Goal: Ask a question

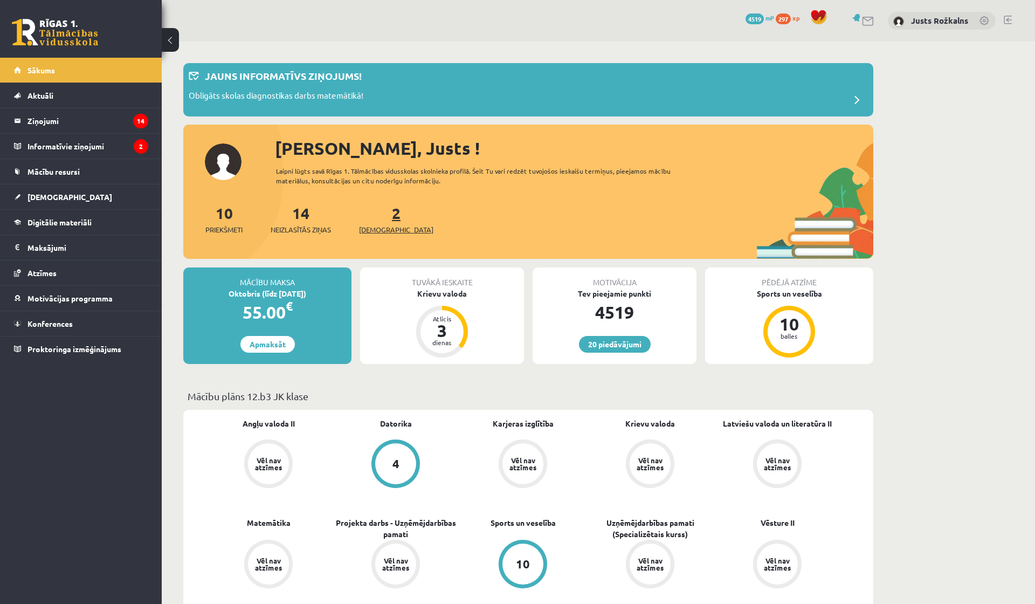
click at [378, 214] on link "2 Ieskaites" at bounding box center [396, 219] width 74 height 32
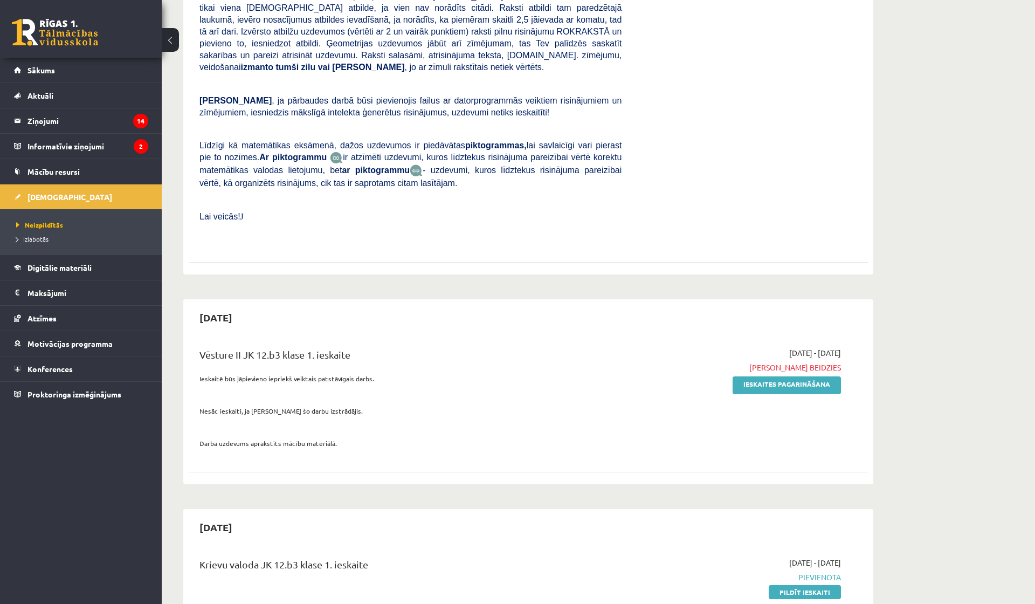
scroll to position [433, 0]
click at [810, 377] on link "Ieskaites pagarināšana" at bounding box center [786, 384] width 108 height 18
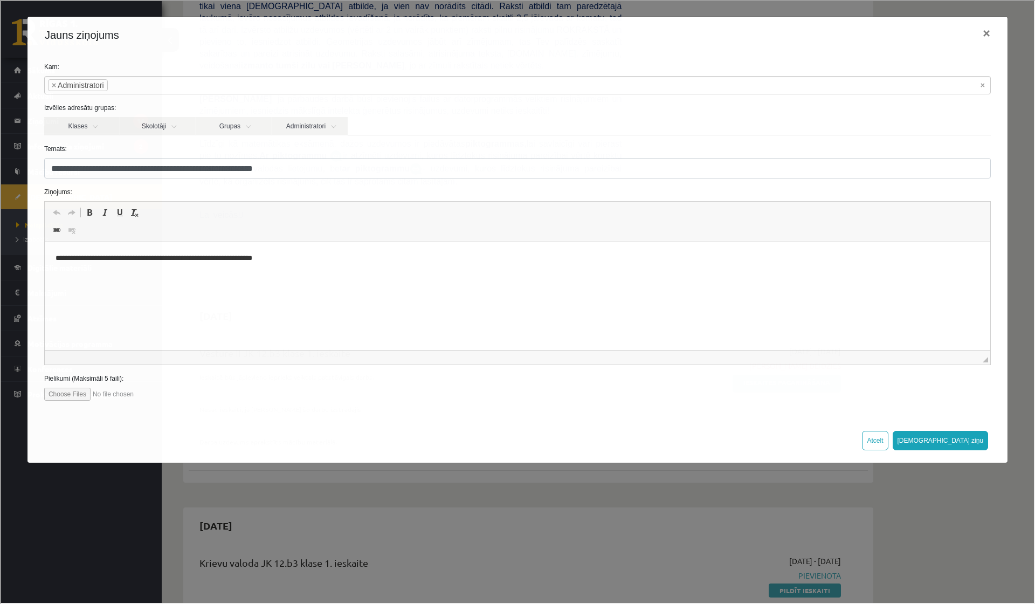
scroll to position [0, 0]
click at [416, 265] on html "**********" at bounding box center [516, 258] width 945 height 32
click at [974, 440] on button "Sūtīt ziņu" at bounding box center [939, 439] width 96 height 19
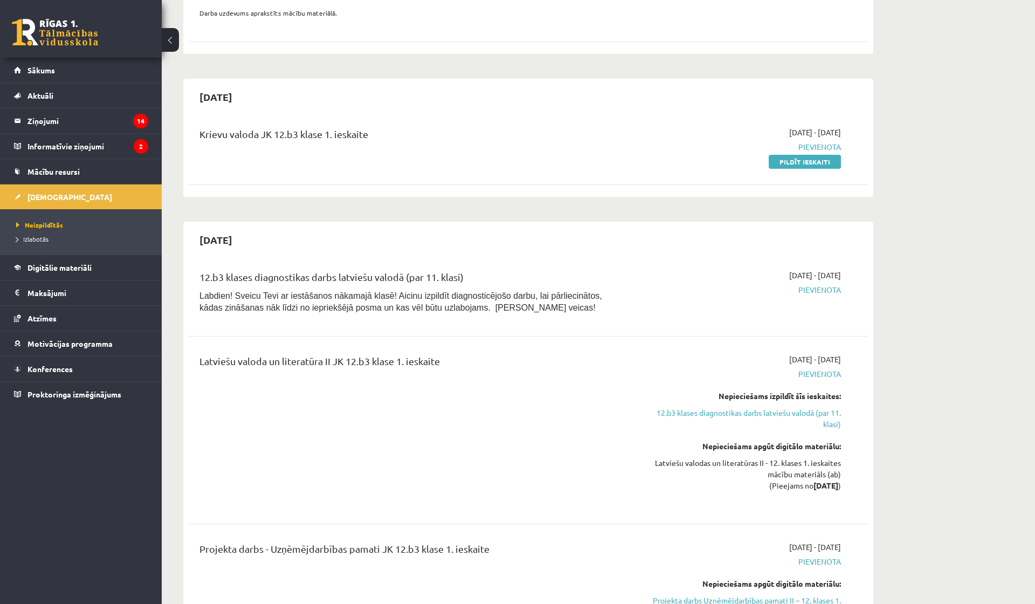
scroll to position [863, 0]
click at [794, 406] on link "12.b3 klases diagnostikas darbs latviešu valodā (par 11. klasi)" at bounding box center [739, 417] width 203 height 23
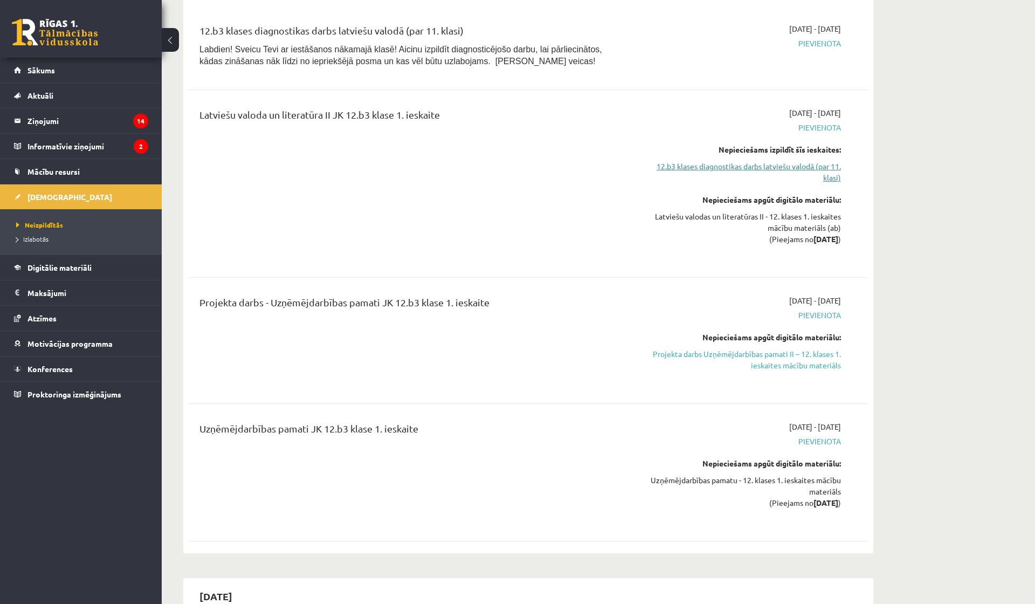
click at [808, 161] on link "12.b3 klases diagnostikas darbs latviešu valodā (par 11. klasi)" at bounding box center [739, 172] width 203 height 23
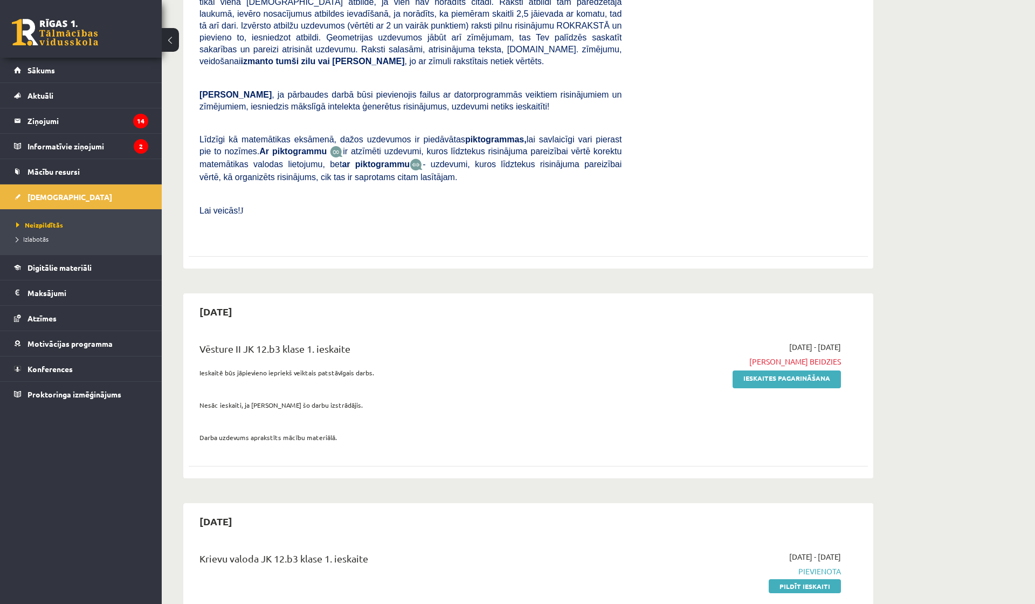
scroll to position [439, 0]
click at [68, 115] on legend "Ziņojumi 14" at bounding box center [87, 120] width 121 height 25
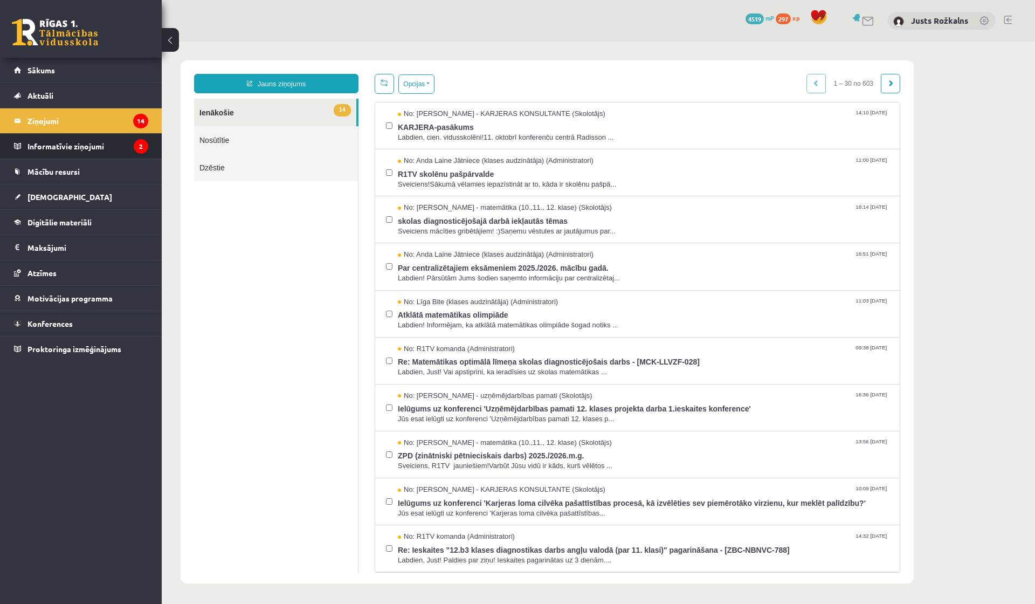
click at [160, 144] on li "Informatīvie ziņojumi 2" at bounding box center [81, 146] width 162 height 26
click at [148, 147] on li "Informatīvie ziņojumi 2" at bounding box center [81, 146] width 162 height 26
click at [83, 151] on legend "Informatīvie ziņojumi 2" at bounding box center [87, 146] width 121 height 25
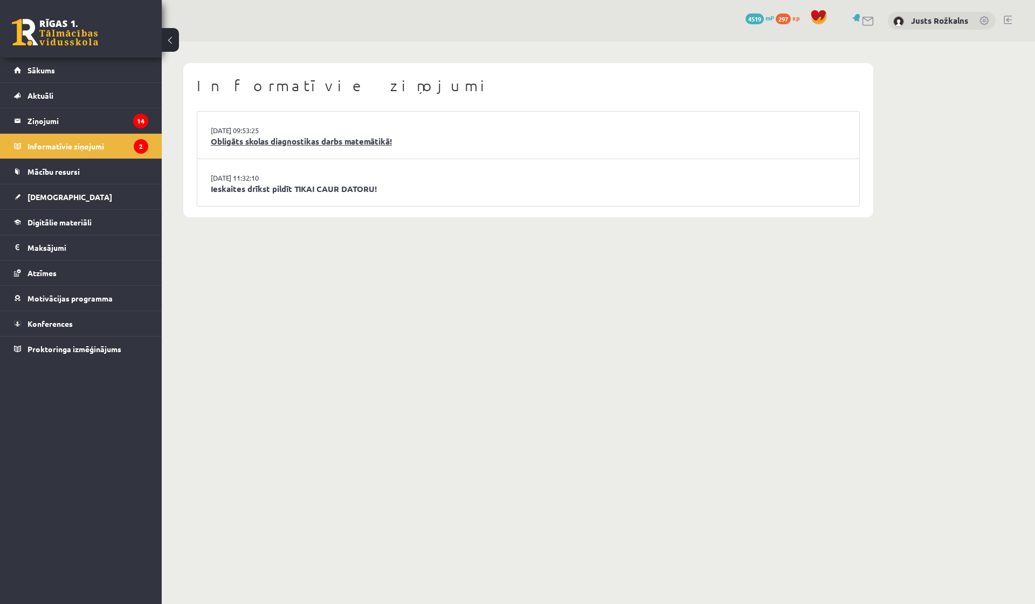
click at [382, 141] on link "Obligāts skolas diagnostikas darbs matemātikā!" at bounding box center [528, 141] width 635 height 12
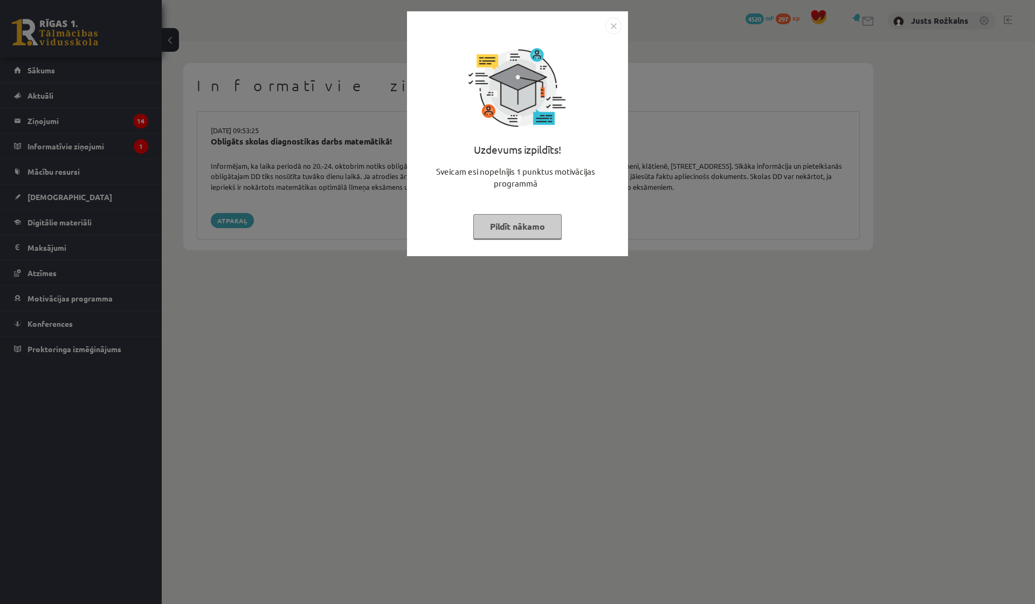
click at [611, 26] on img "Close" at bounding box center [613, 26] width 16 height 16
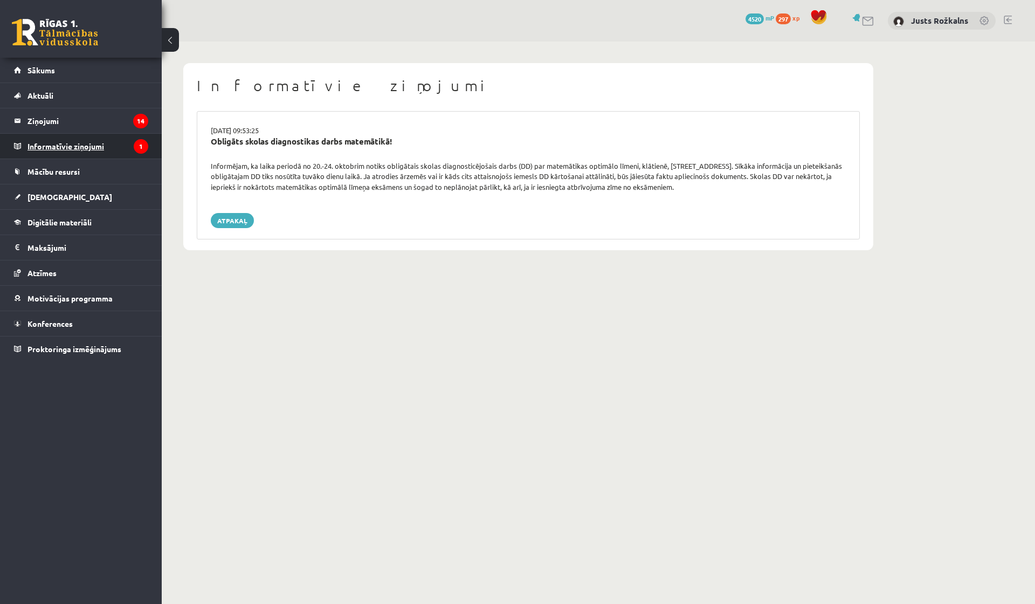
click at [52, 146] on legend "Informatīvie ziņojumi 1" at bounding box center [87, 146] width 121 height 25
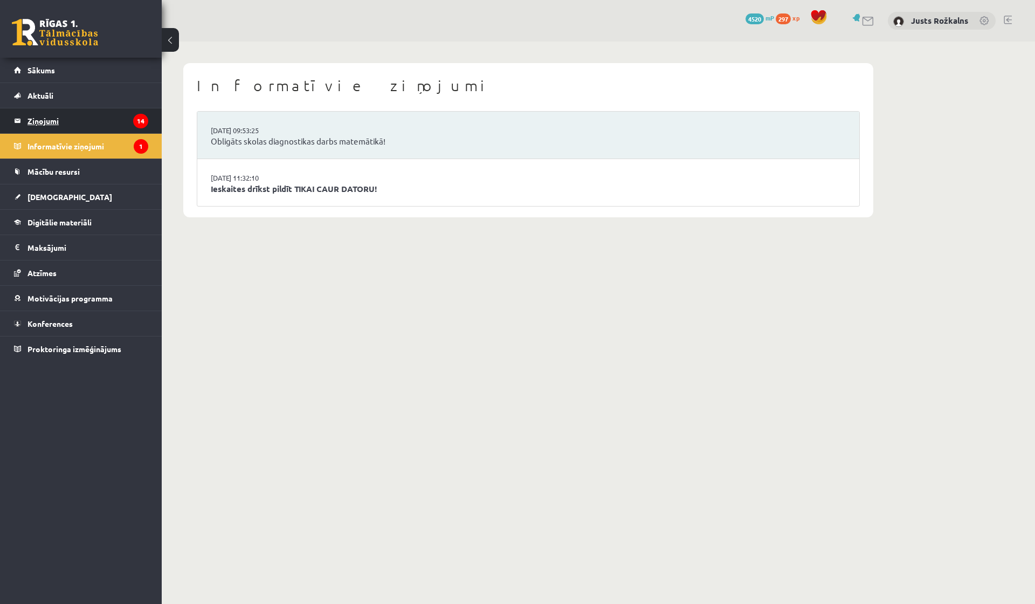
click at [47, 118] on legend "Ziņojumi 14" at bounding box center [87, 120] width 121 height 25
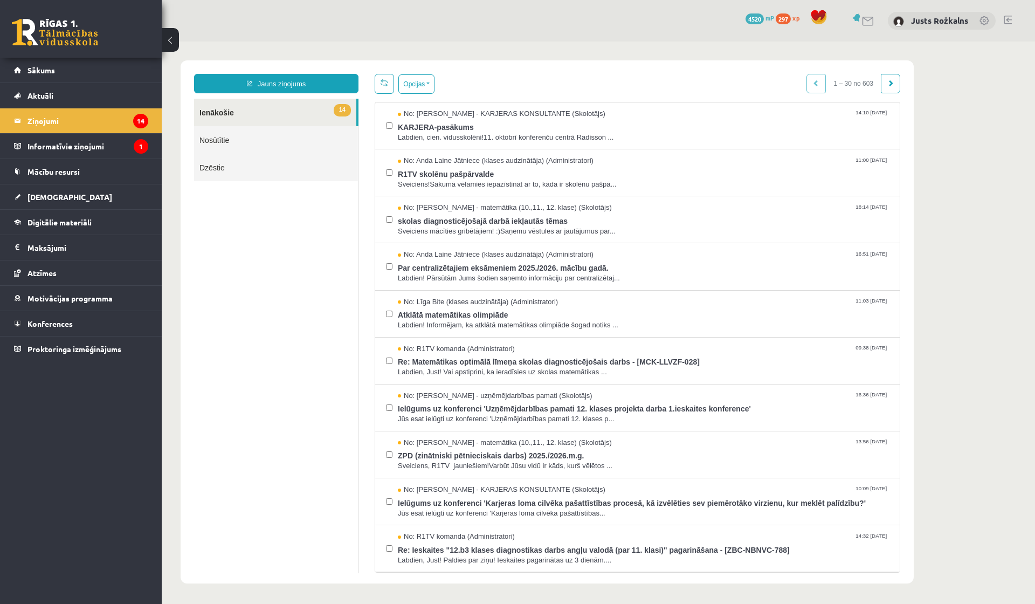
click at [261, 138] on link "Nosūtītie" at bounding box center [276, 139] width 164 height 27
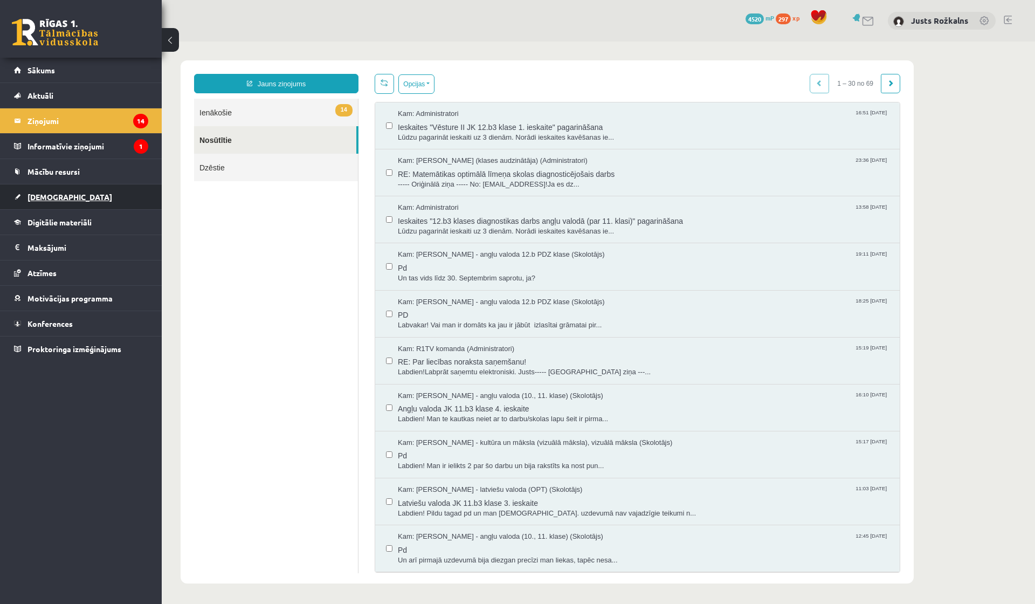
click at [50, 198] on span "[DEMOGRAPHIC_DATA]" at bounding box center [69, 197] width 85 height 10
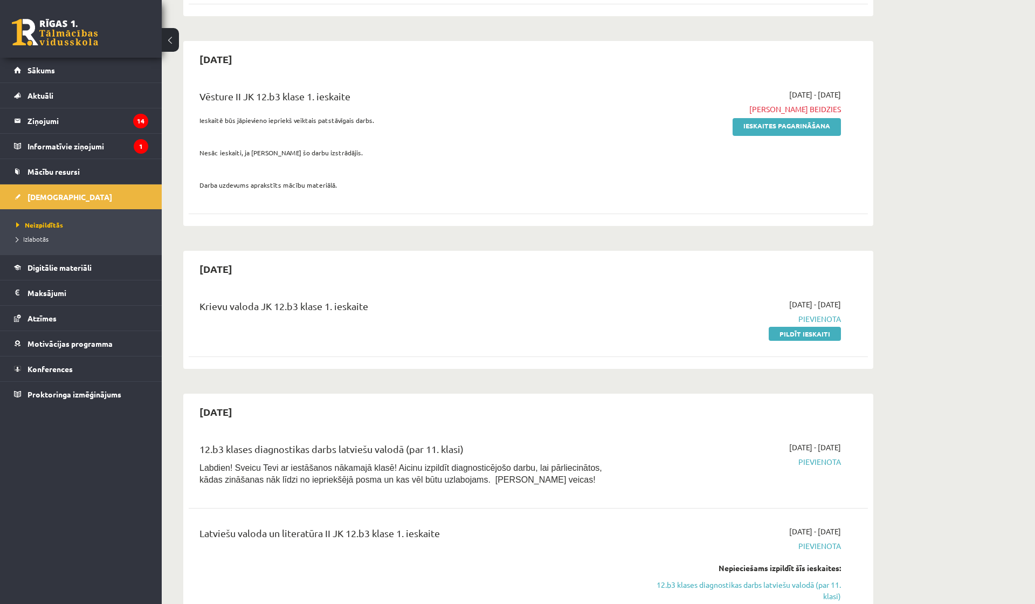
scroll to position [690, 0]
click at [48, 269] on span "Digitālie materiāli" at bounding box center [59, 267] width 64 height 10
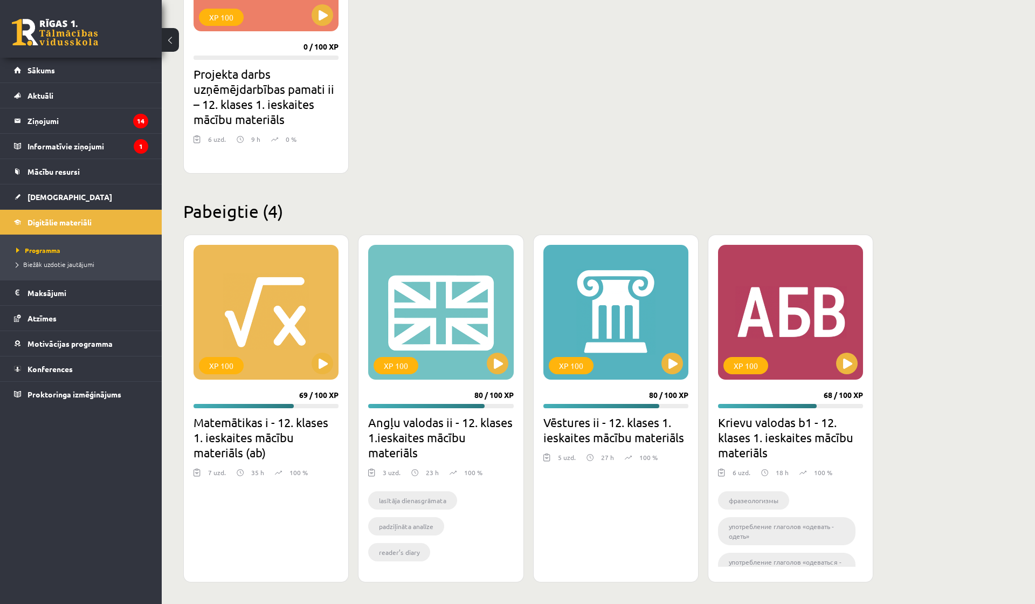
scroll to position [1104, 0]
click at [615, 356] on div "XP 100" at bounding box center [615, 312] width 145 height 135
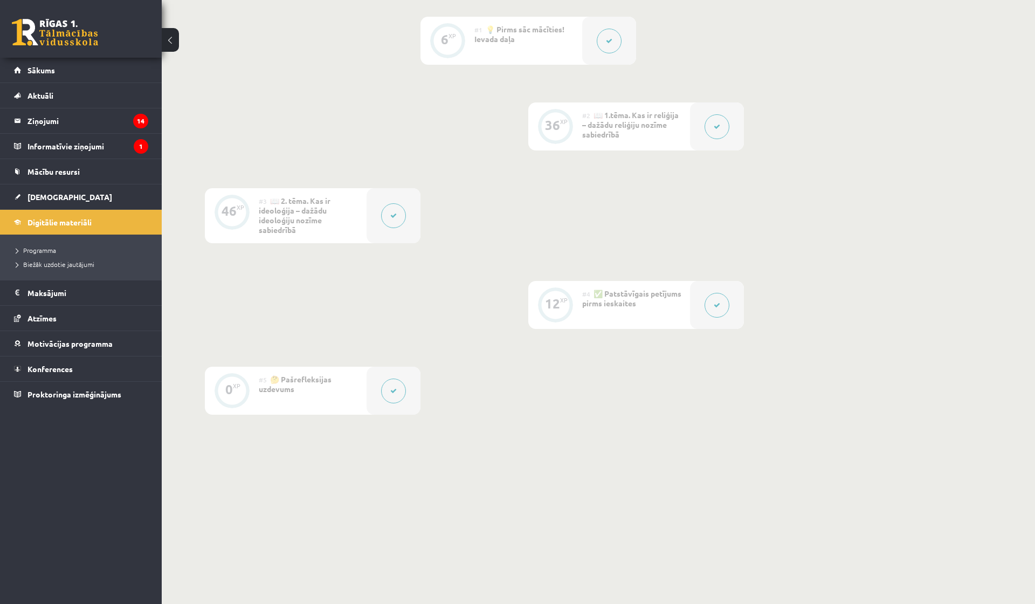
scroll to position [273, 0]
click at [716, 306] on icon at bounding box center [717, 305] width 6 height 6
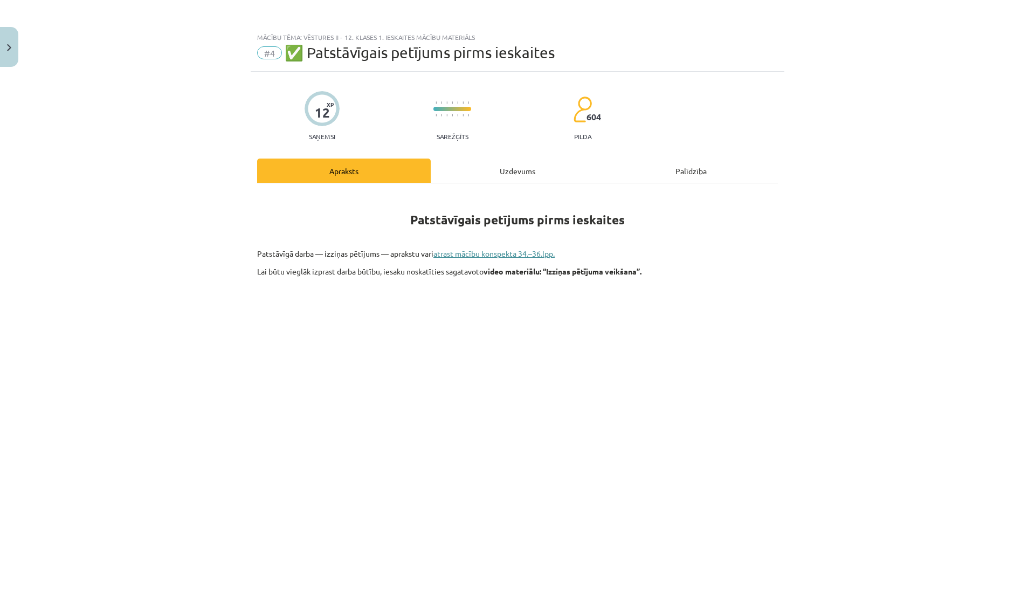
click at [488, 253] on link "atrast mācību konspekta 34.–36.lpp." at bounding box center [493, 253] width 121 height 10
